Goal: Check status: Check status

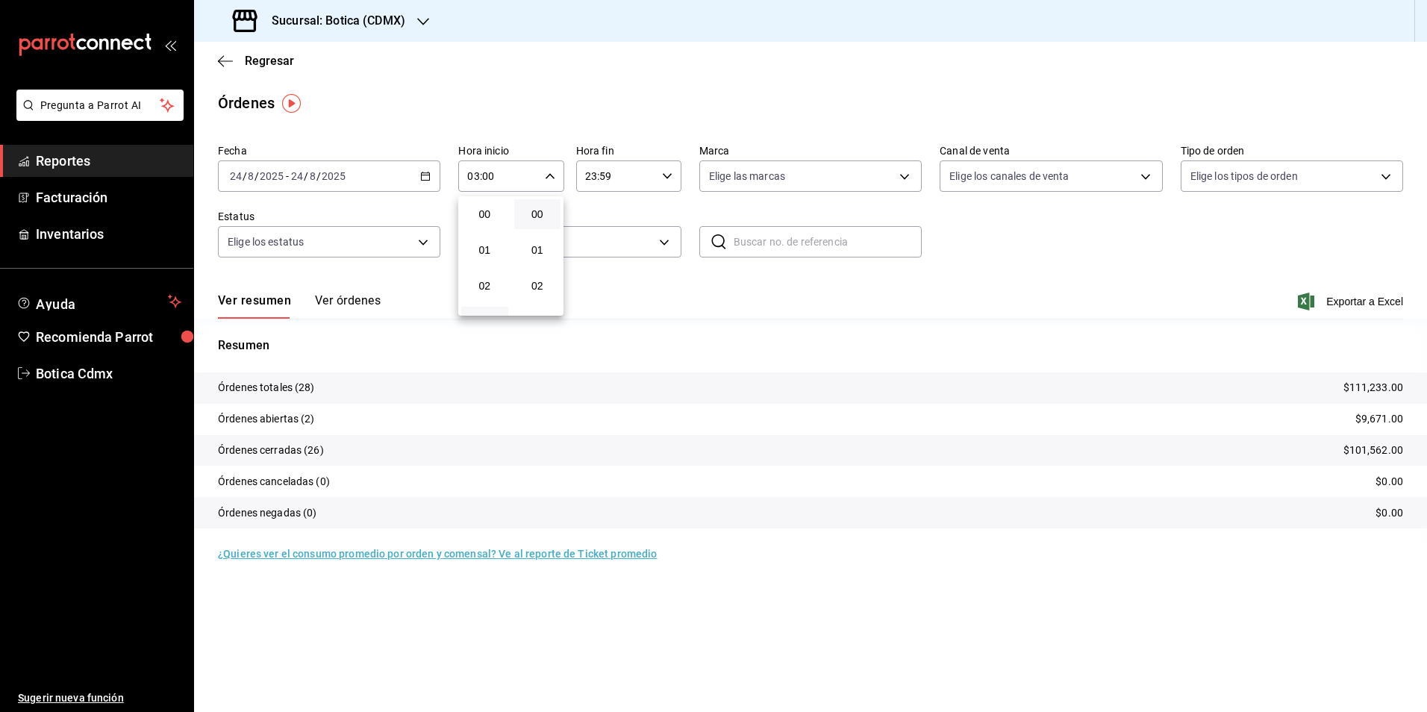
scroll to position [75, 0]
click at [274, 62] on div at bounding box center [713, 356] width 1427 height 712
click at [282, 61] on span "Regresar" at bounding box center [269, 61] width 49 height 14
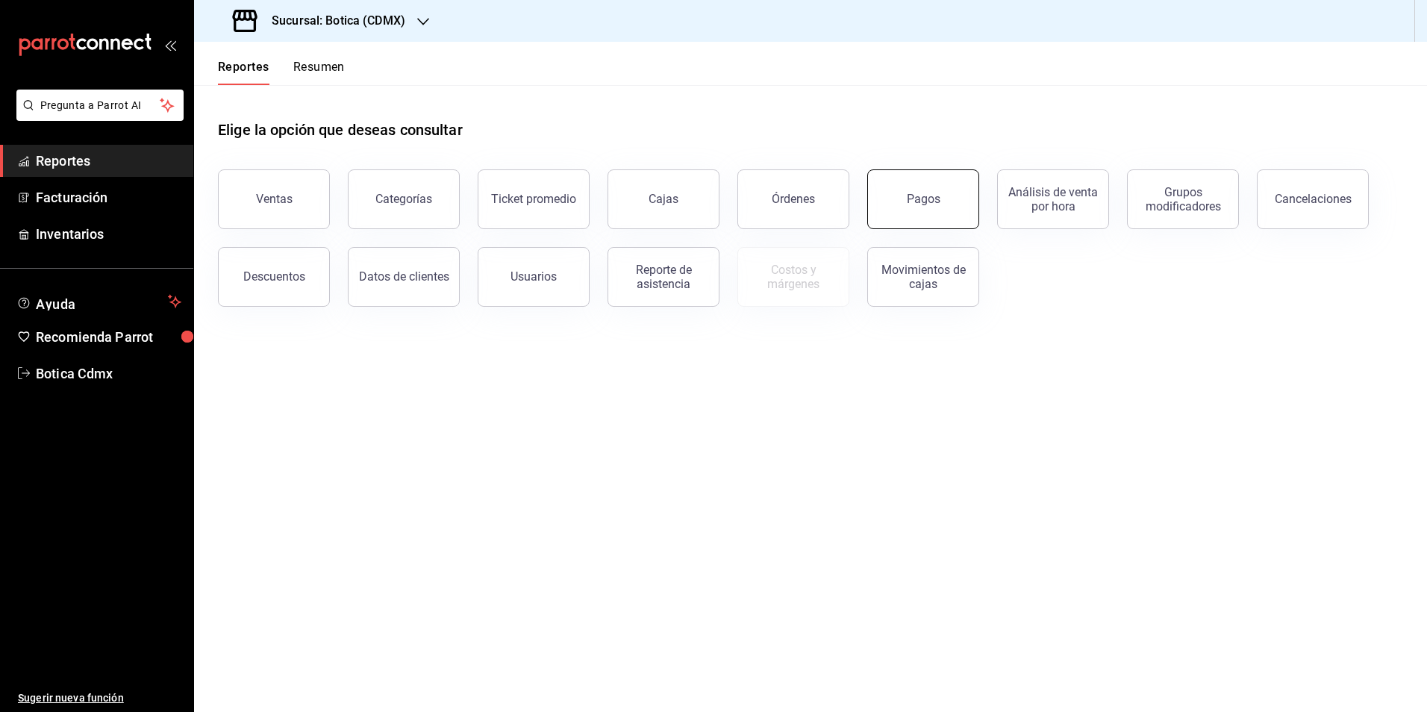
click at [908, 216] on button "Pagos" at bounding box center [923, 199] width 112 height 60
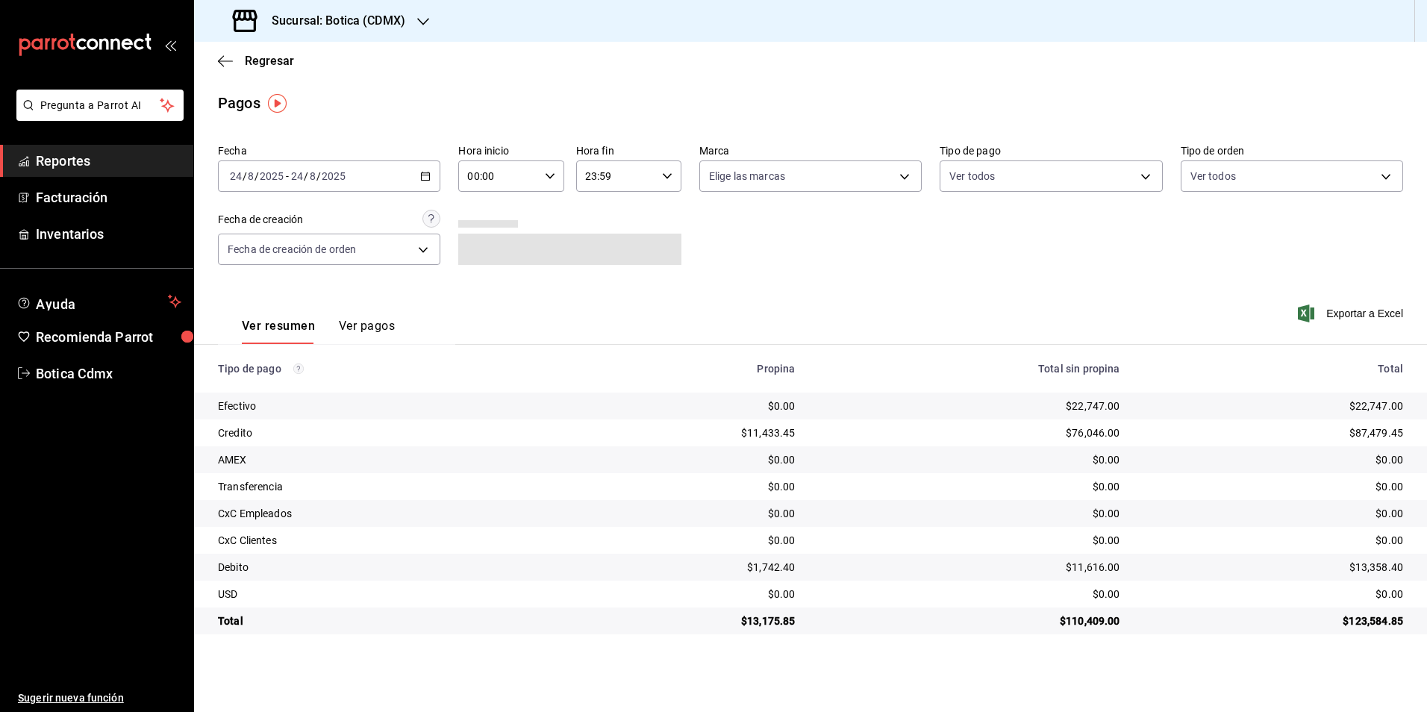
click at [519, 174] on input "00:00" at bounding box center [498, 176] width 80 height 30
click at [487, 288] on span "02" at bounding box center [484, 286] width 29 height 12
click at [534, 283] on span "02" at bounding box center [537, 286] width 29 height 12
click at [487, 250] on span "03" at bounding box center [484, 247] width 29 height 12
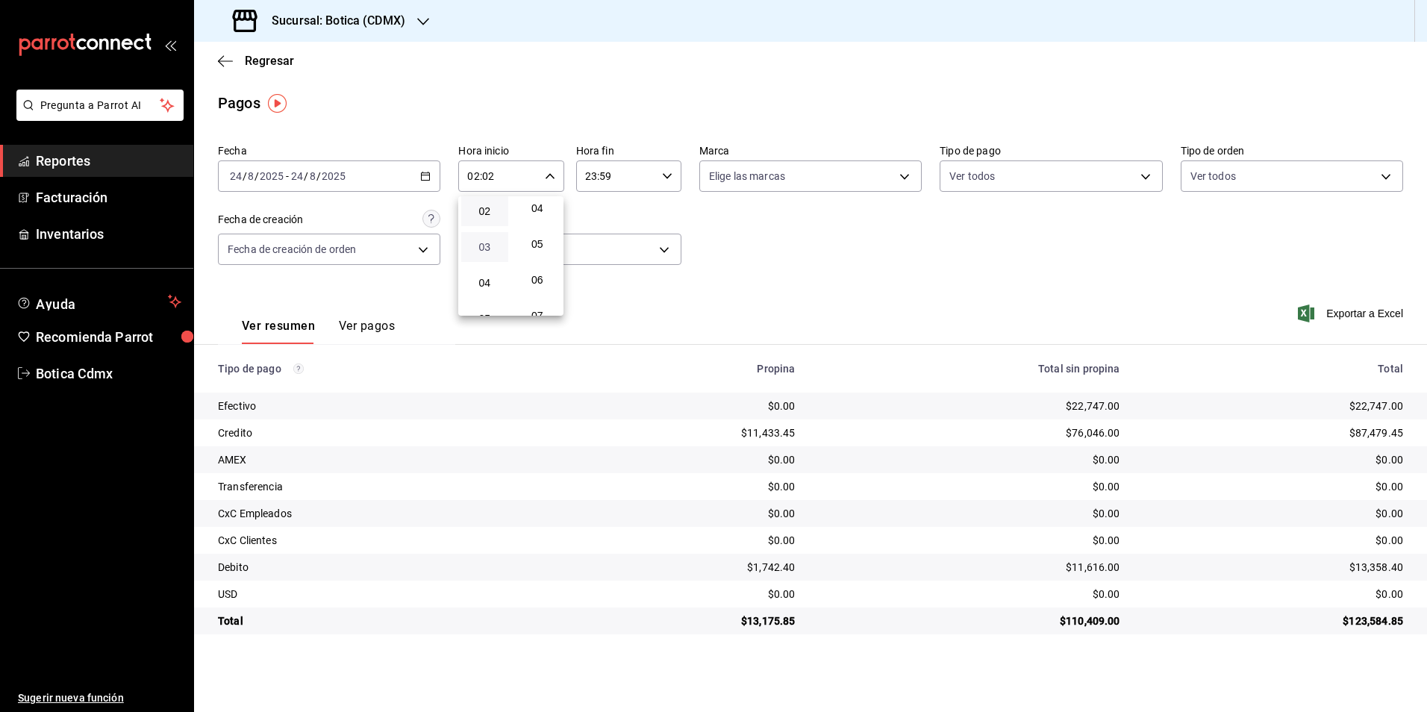
type input "03:02"
click at [783, 242] on div at bounding box center [713, 356] width 1427 height 712
